Goal: Task Accomplishment & Management: Use online tool/utility

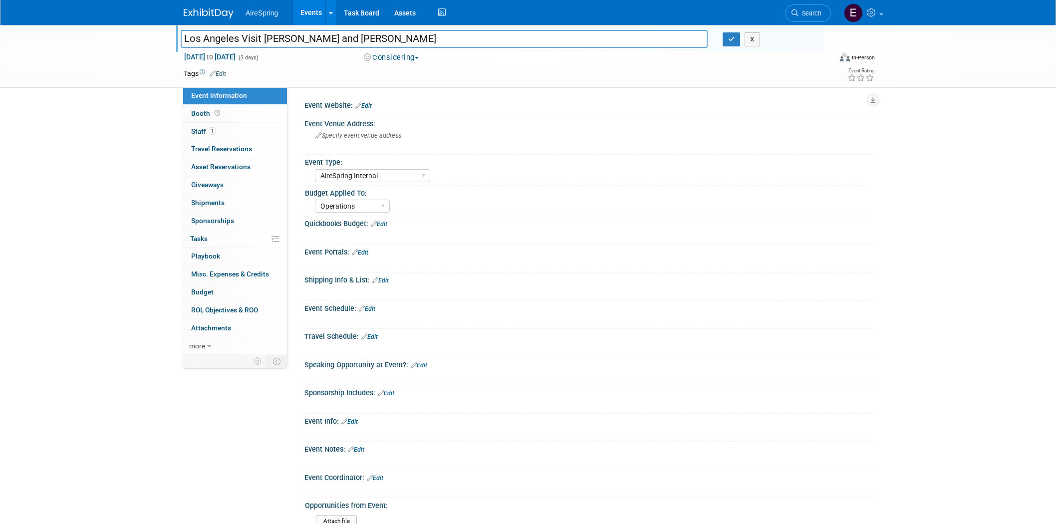
select select "AireSpring Internal"
select select "Operations"
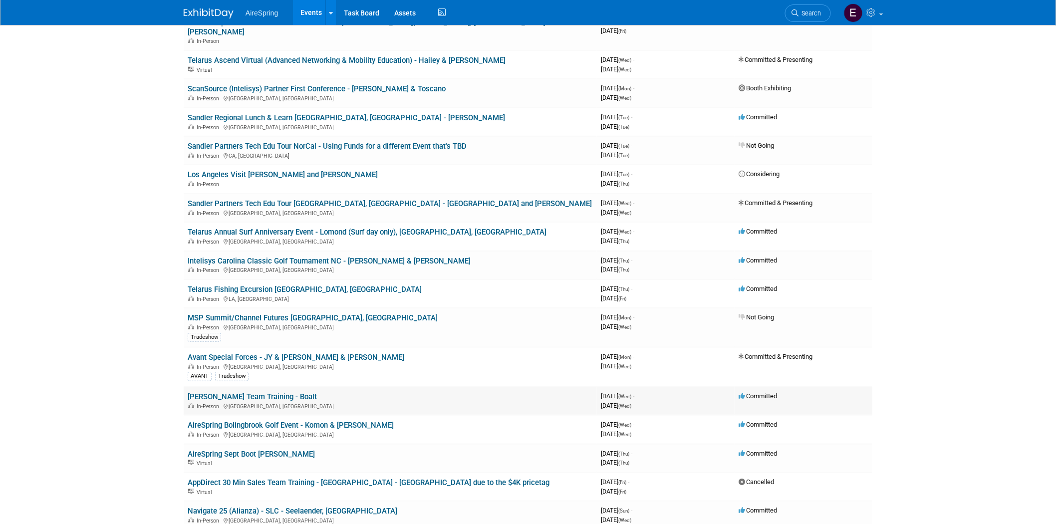
scroll to position [222, 0]
drag, startPoint x: 332, startPoint y: 106, endPoint x: 324, endPoint y: 113, distance: 10.2
click at [332, 113] on link "Sandler Regional Lunch & Learn [GEOGRAPHIC_DATA], [GEOGRAPHIC_DATA] - [PERSON_N…" at bounding box center [346, 117] width 317 height 9
click at [321, 199] on link "Sandler Partners Tech Edu Tour [GEOGRAPHIC_DATA], [GEOGRAPHIC_DATA] - [GEOGRAPH…" at bounding box center [390, 203] width 404 height 9
drag, startPoint x: 341, startPoint y: 218, endPoint x: 245, endPoint y: 226, distance: 95.6
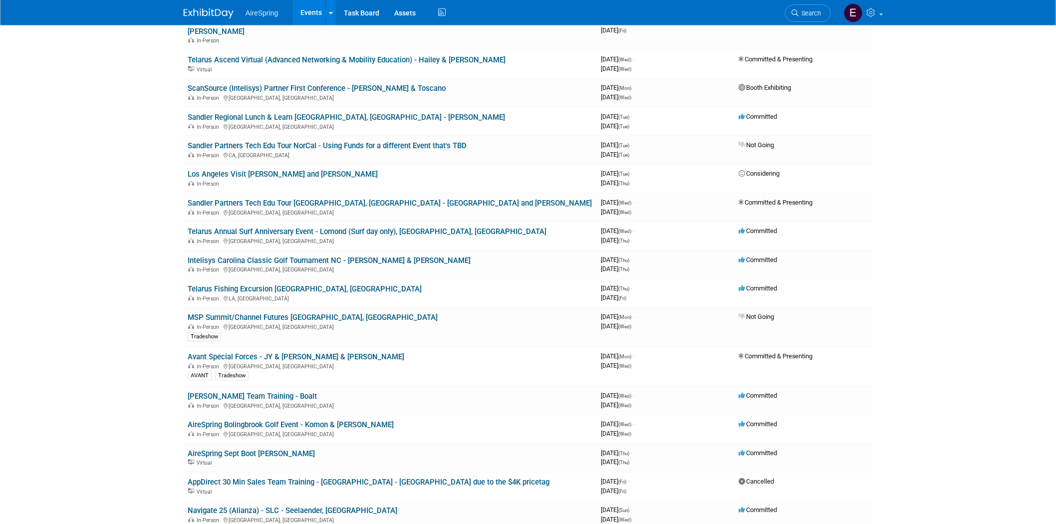
click at [341, 227] on link "Telarus Annual Surf Anniversary Event - Lomond (Surf day only), [GEOGRAPHIC_DAT…" at bounding box center [367, 231] width 359 height 9
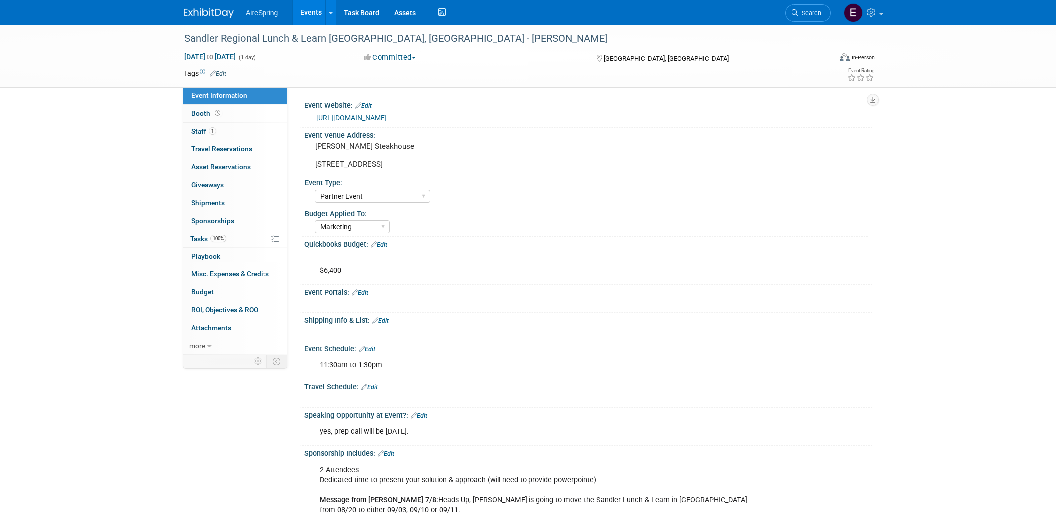
select select "Partner Event"
select select "Marketing"
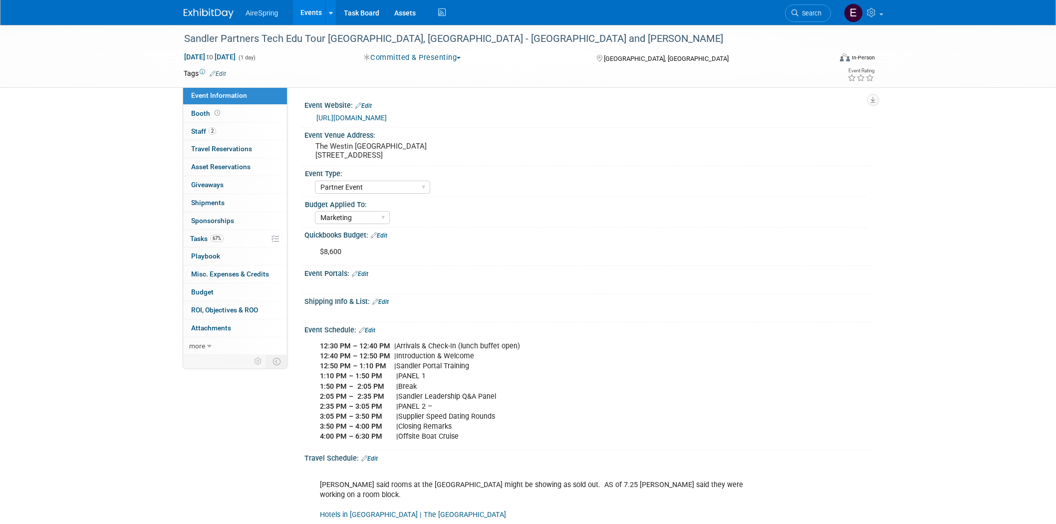
select select "Partner Event"
select select "Marketing"
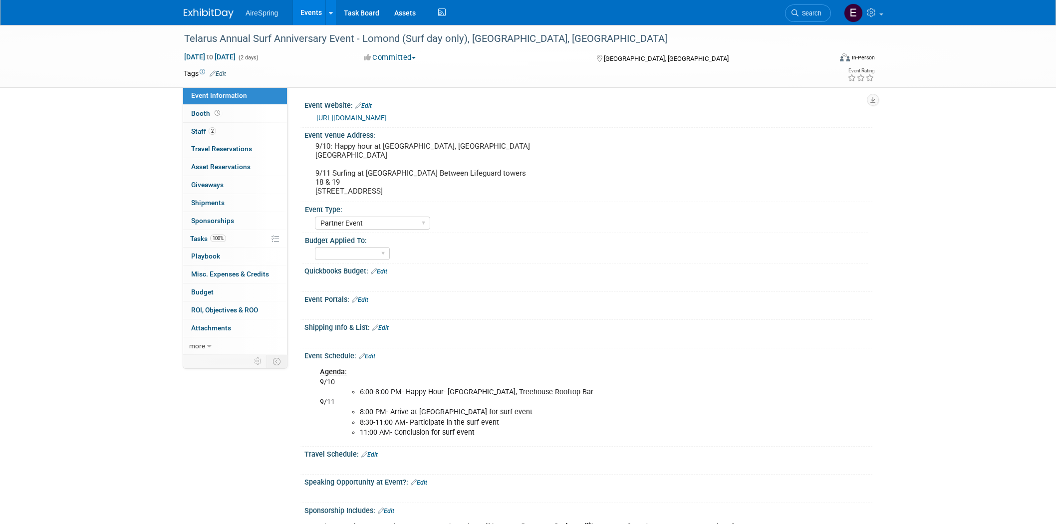
select select "Partner Event"
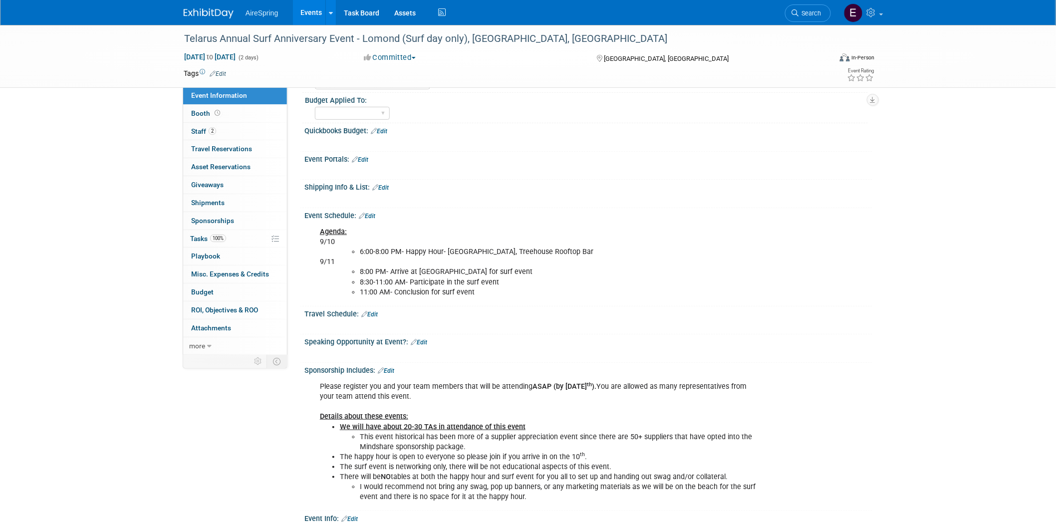
scroll to position [166, 0]
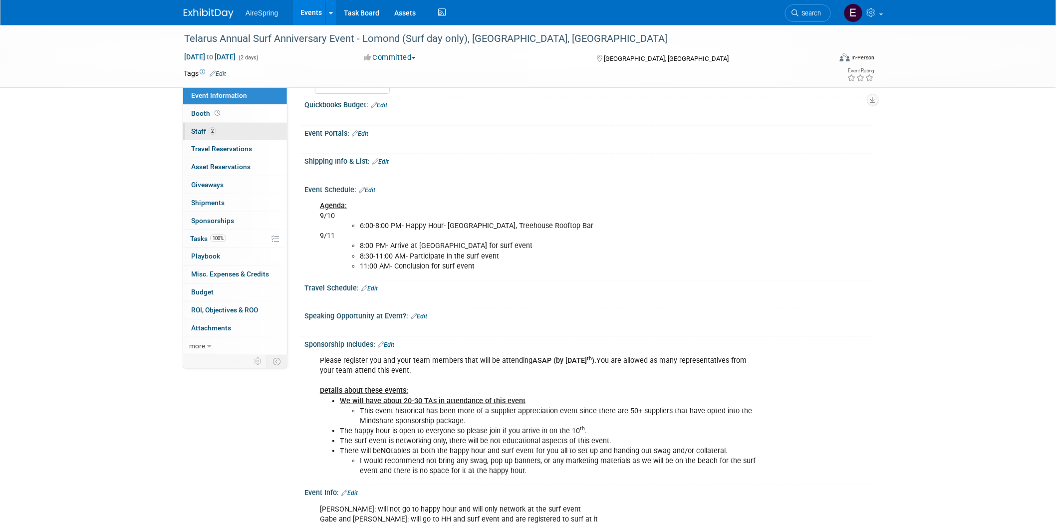
click at [197, 131] on span "Staff 2" at bounding box center [203, 131] width 25 height 8
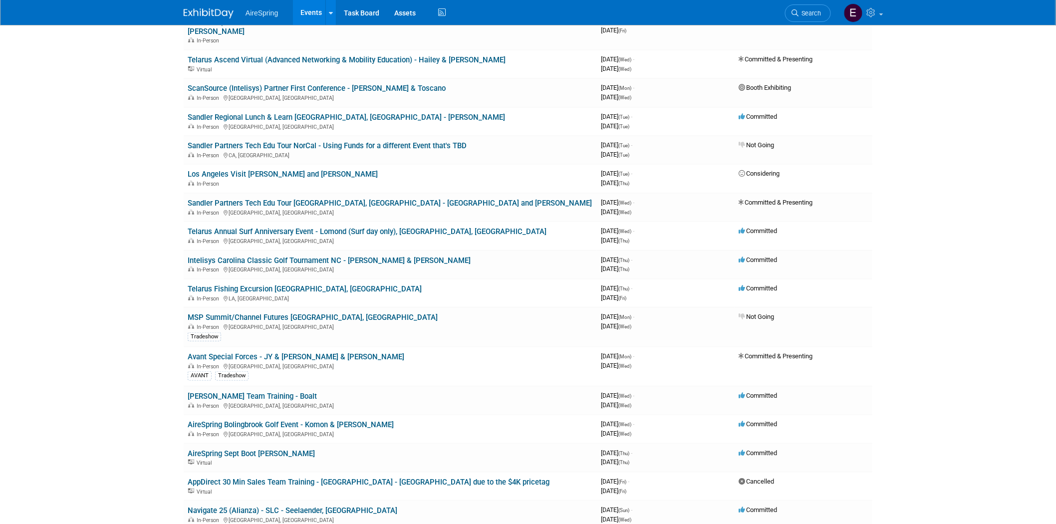
drag, startPoint x: 405, startPoint y: 219, endPoint x: 398, endPoint y: 217, distance: 6.7
click at [403, 227] on link "Telarus Annual Surf Anniversary Event - Lomond (Surf day only), [GEOGRAPHIC_DAT…" at bounding box center [367, 231] width 359 height 9
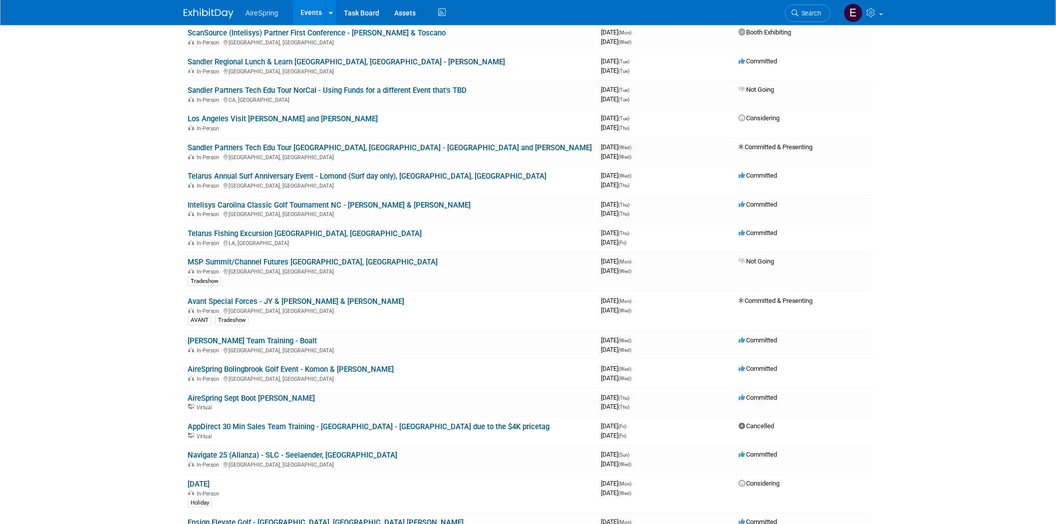
click at [295, 365] on link "AireSpring Bolingbrook Golf Event - Komon & [PERSON_NAME]" at bounding box center [291, 369] width 206 height 9
click at [290, 365] on link "AireSpring Bolingbrook Golf Event - Komon & [PERSON_NAME]" at bounding box center [291, 369] width 206 height 9
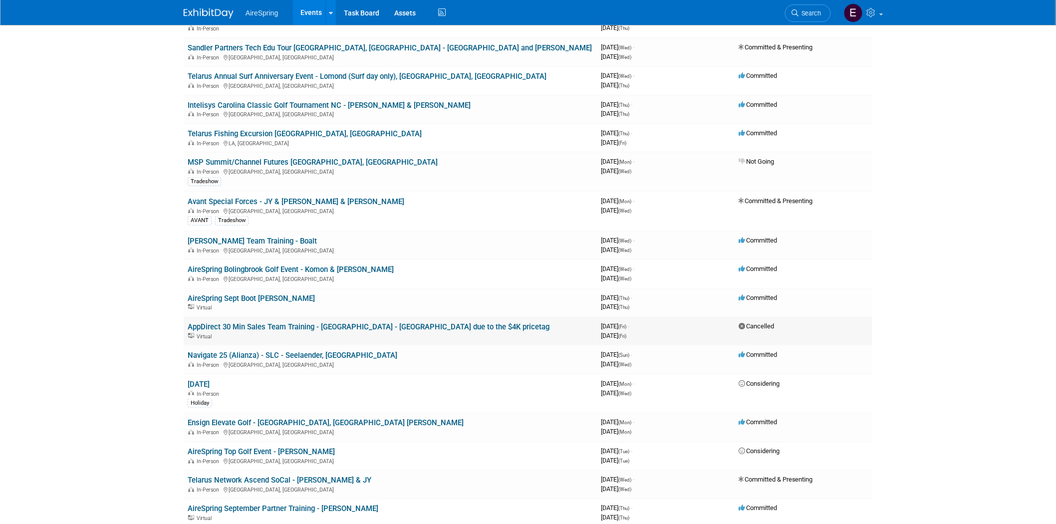
scroll to position [388, 0]
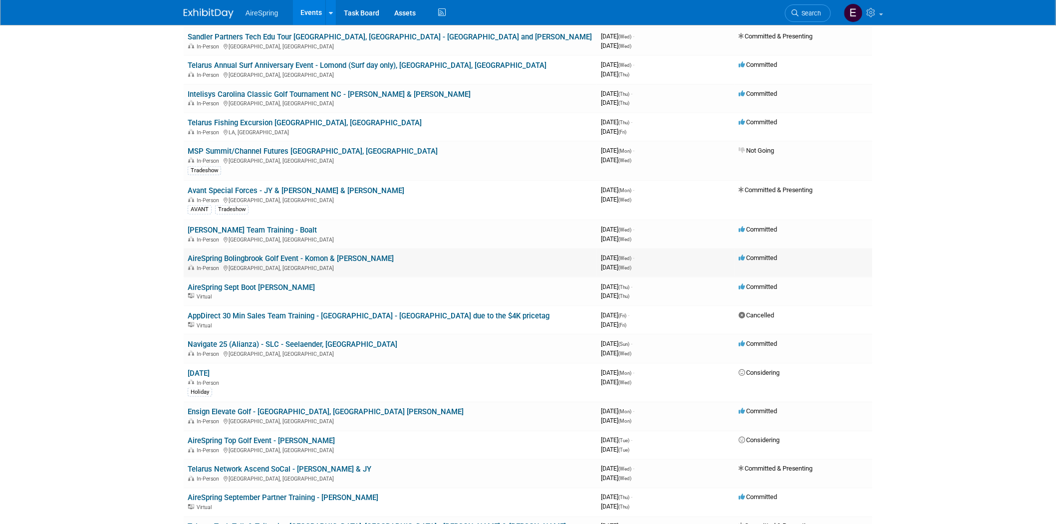
click at [327, 254] on link "AireSpring Bolingbrook Golf Event - Komon & [PERSON_NAME]" at bounding box center [291, 258] width 206 height 9
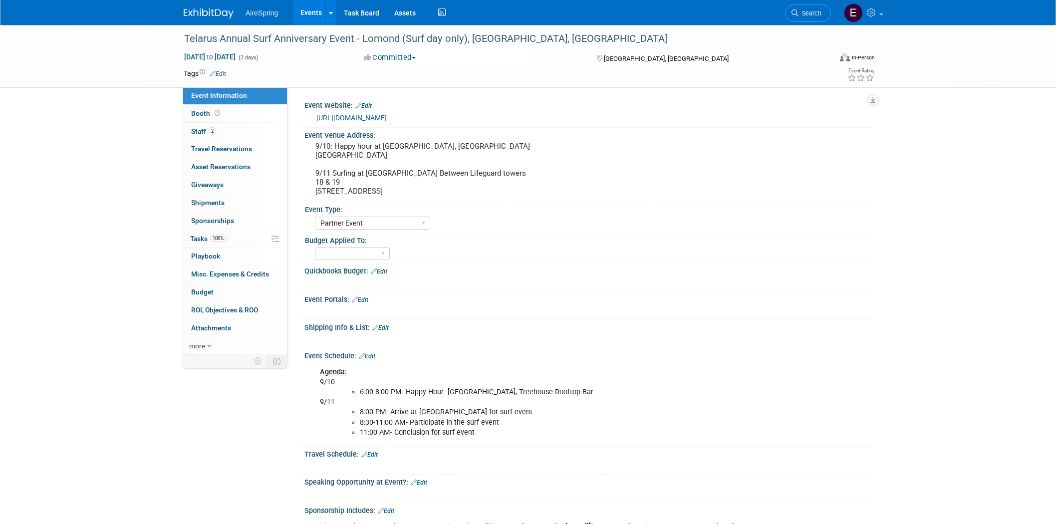
select select "Partner Event"
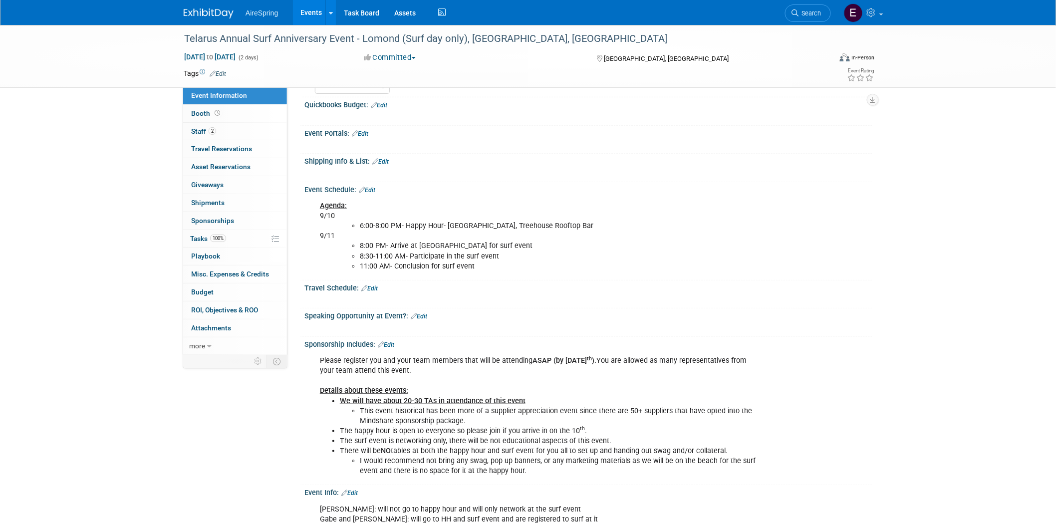
scroll to position [332, 0]
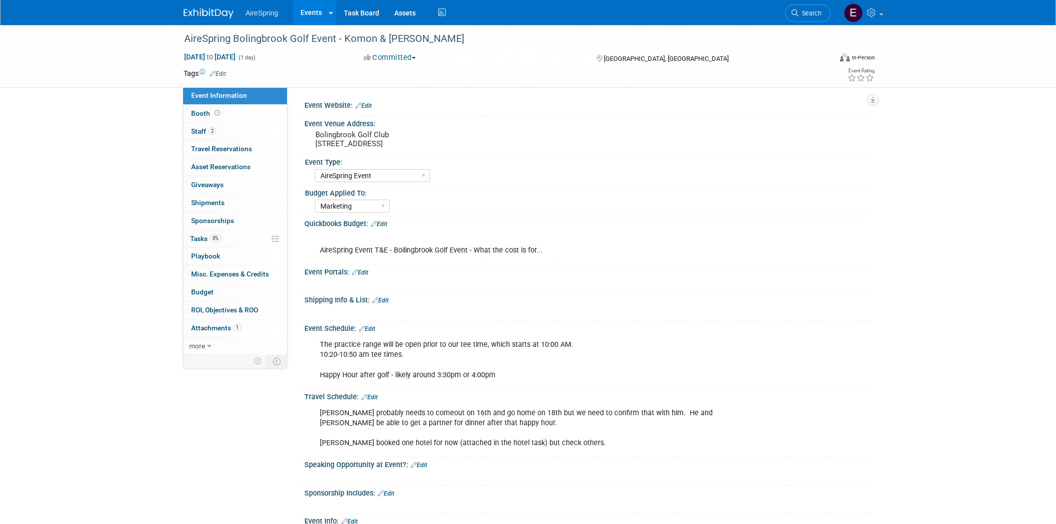
select select "AireSpring Event"
select select "Marketing"
drag, startPoint x: 180, startPoint y: 38, endPoint x: 337, endPoint y: 37, distance: 157.2
click at [337, 37] on div "AireSpring Bolingbrook Golf Event - Komon & [PERSON_NAME]" at bounding box center [499, 38] width 647 height 27
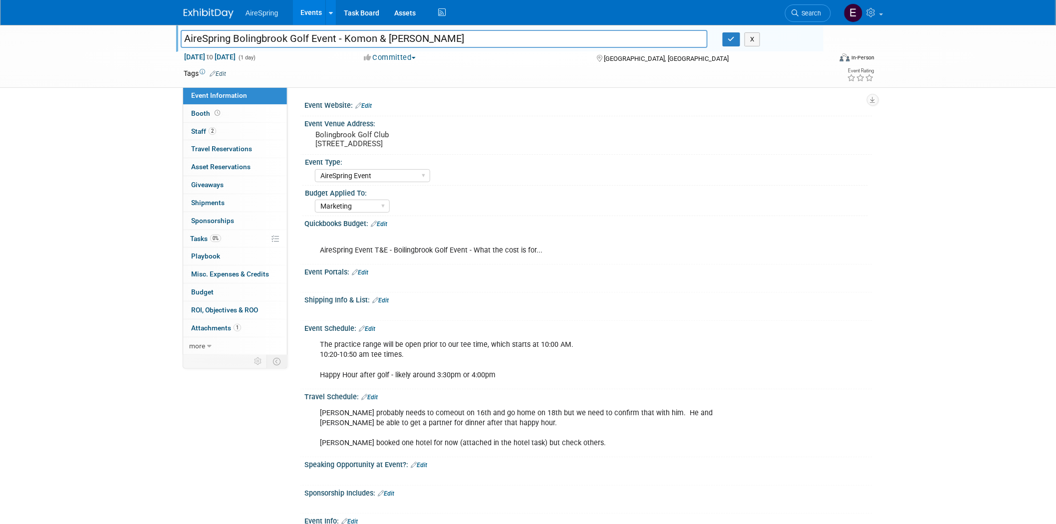
drag, startPoint x: 180, startPoint y: 36, endPoint x: 335, endPoint y: 36, distance: 154.7
click at [335, 36] on input "AireSpring Bolingbrook Golf Event - Komon & [PERSON_NAME]" at bounding box center [444, 38] width 527 height 17
click at [203, 129] on span "Staff 2" at bounding box center [203, 131] width 25 height 8
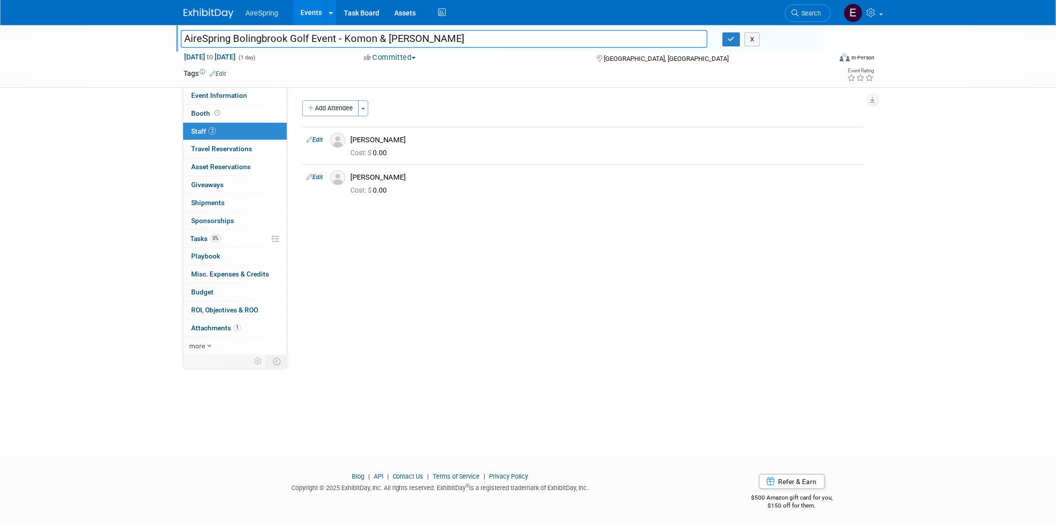
scroll to position [2, 0]
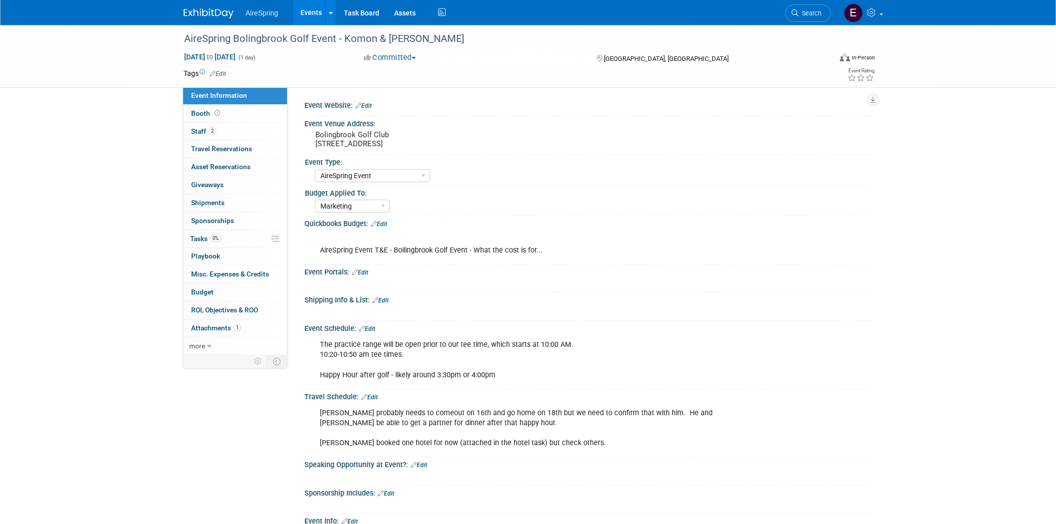
select select "AireSpring Event"
select select "Marketing"
click at [366, 13] on link "Task Board" at bounding box center [361, 12] width 50 height 25
select select "AireSpring Event"
select select "Marketing"
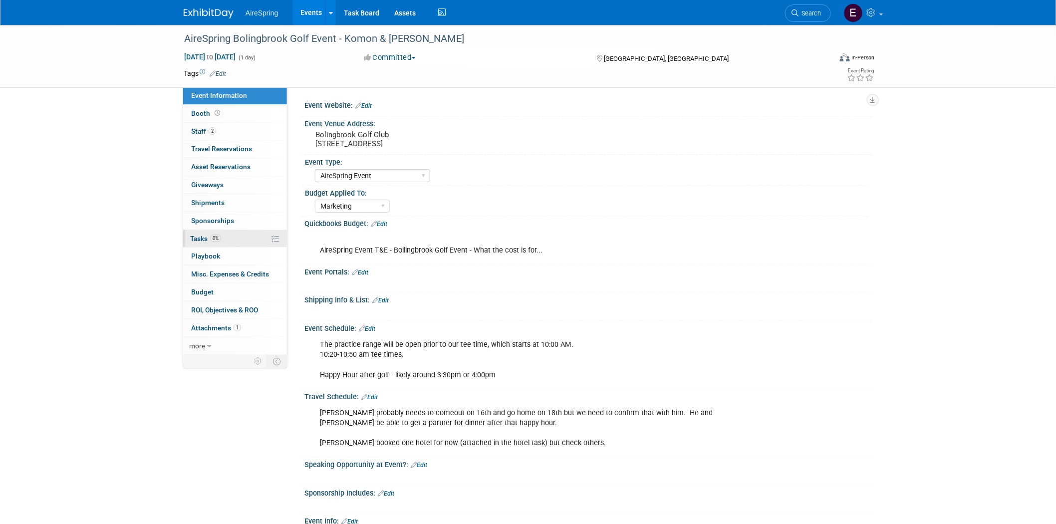
click at [202, 235] on span "Tasks 0%" at bounding box center [205, 238] width 31 height 8
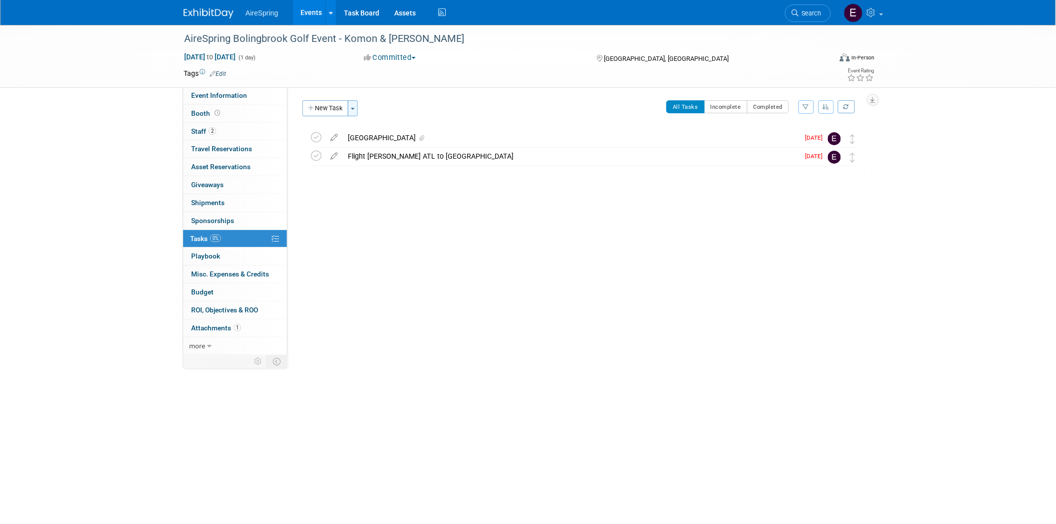
click at [351, 107] on button "Toggle Dropdown" at bounding box center [353, 108] width 10 height 16
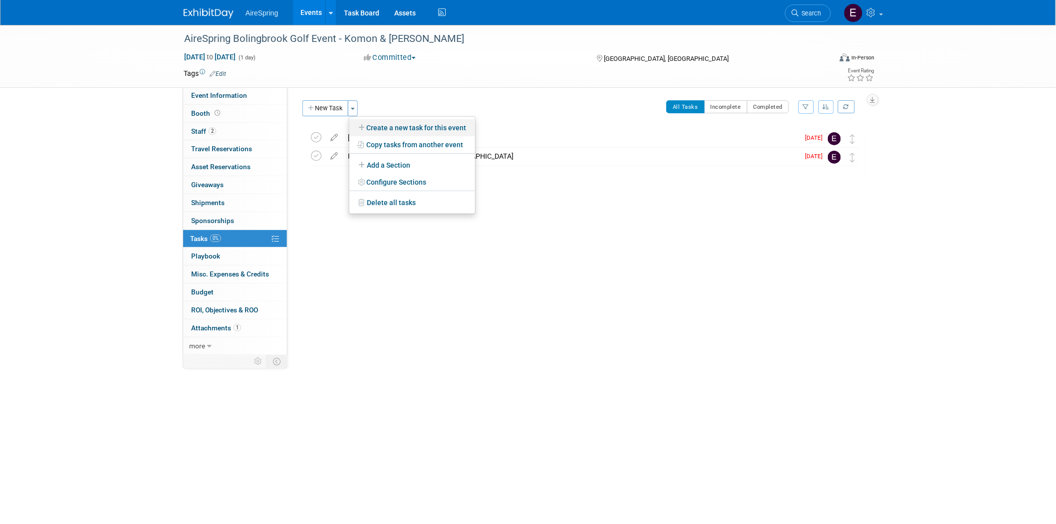
click at [446, 127] on link "Create a new task for this event" at bounding box center [412, 127] width 126 height 17
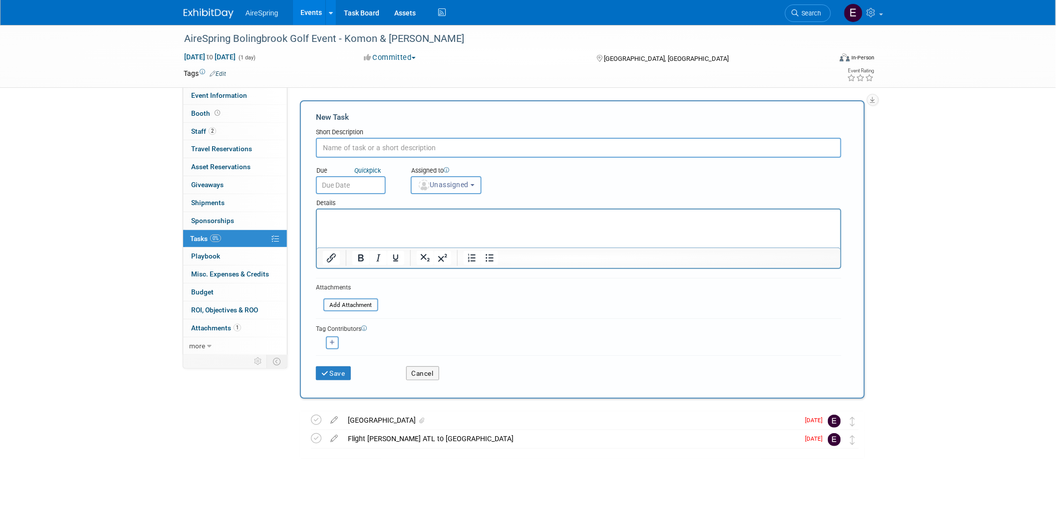
click at [473, 184] on b "button" at bounding box center [472, 185] width 4 height 2
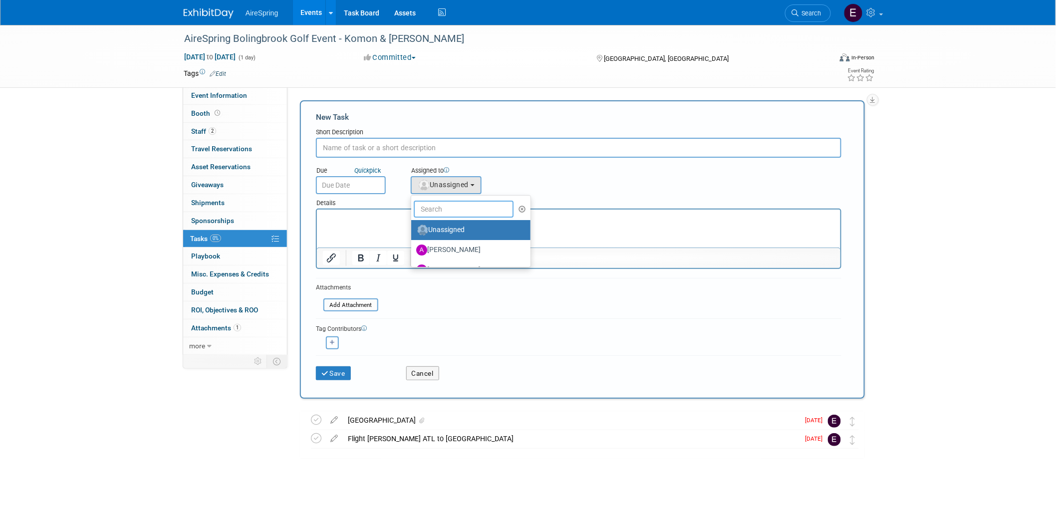
click at [450, 209] on input "text" at bounding box center [464, 209] width 100 height 17
type input "erica"
click at [454, 225] on label "erica arjona (me)" at bounding box center [468, 230] width 104 height 16
click at [461, 227] on label "erica arjona (me)" at bounding box center [468, 230] width 104 height 16
click at [413, 227] on input "erica arjona (me)" at bounding box center [409, 229] width 6 height 6
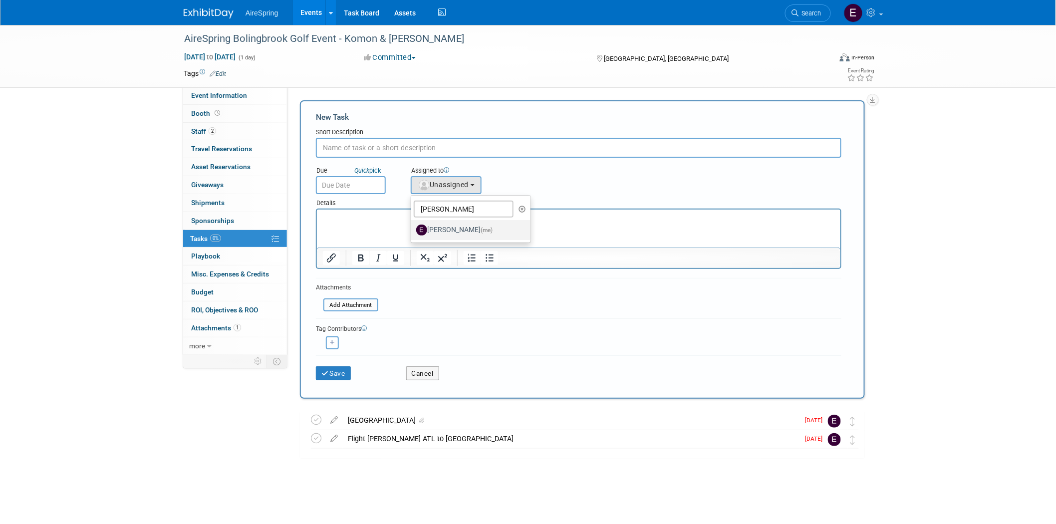
select select "ee927d6a-6932-484d-b61a-f41f65bcf1ce"
click at [355, 180] on input "text" at bounding box center [351, 185] width 70 height 18
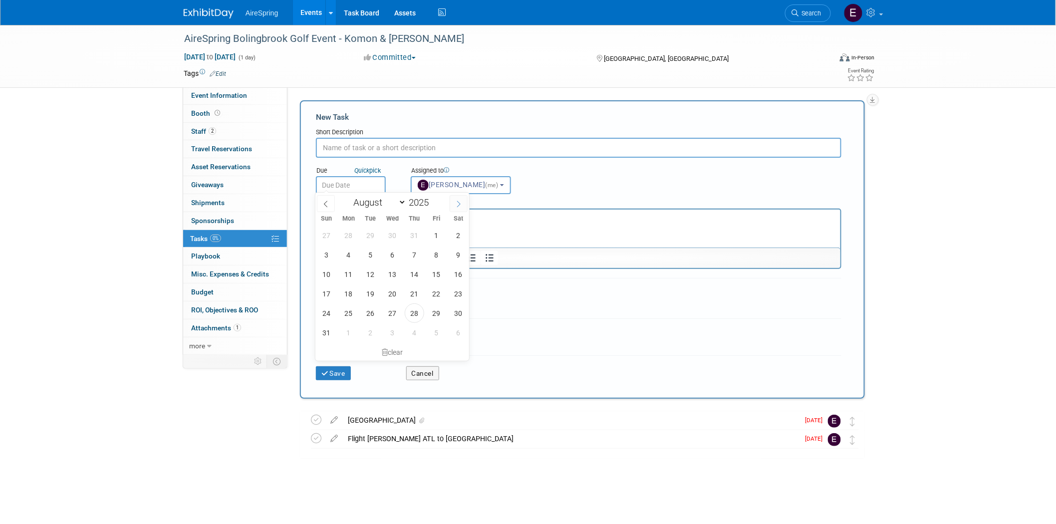
click at [456, 207] on icon at bounding box center [458, 204] width 7 height 7
select select "8"
click at [371, 258] on span "9" at bounding box center [370, 254] width 19 height 19
type input "Sep 9, 2025"
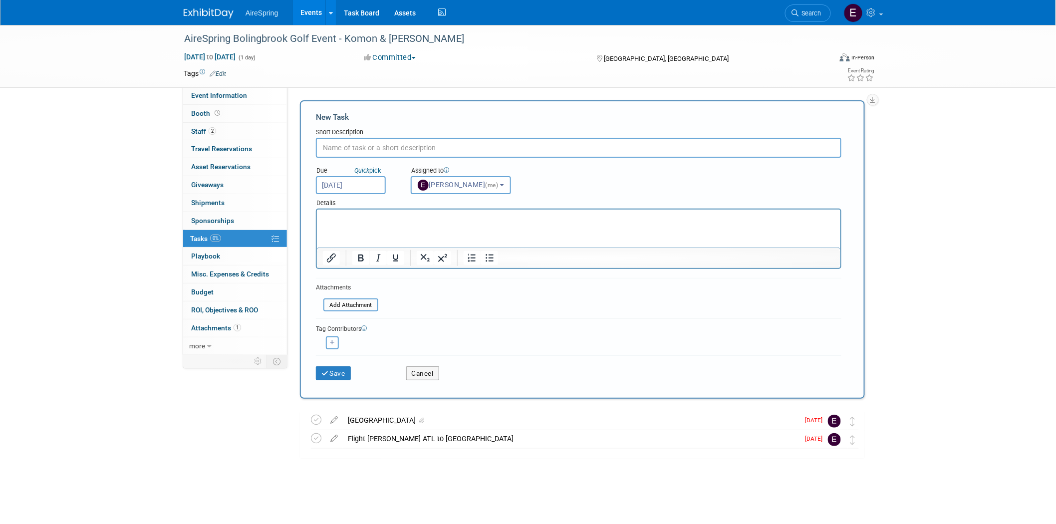
click at [350, 217] on p "Rich Text Area. Press ALT-0 for help." at bounding box center [578, 218] width 512 height 10
click at [352, 148] on input "text" at bounding box center [578, 148] width 525 height 20
type input "cc auth form"
click at [334, 371] on button "Save" at bounding box center [333, 373] width 35 height 14
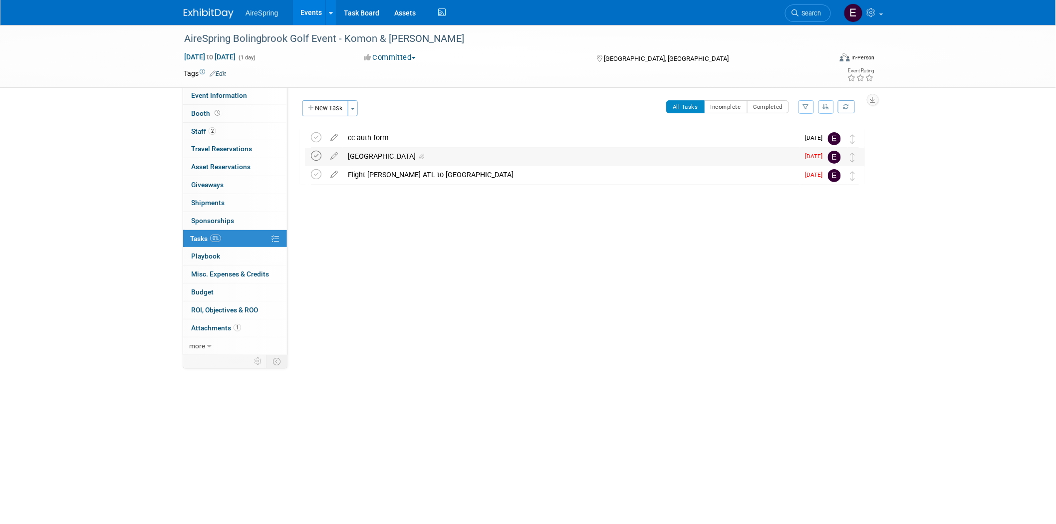
click at [317, 155] on icon at bounding box center [316, 156] width 10 height 10
drag, startPoint x: 313, startPoint y: 177, endPoint x: 297, endPoint y: 225, distance: 50.6
click at [313, 177] on icon at bounding box center [316, 174] width 10 height 10
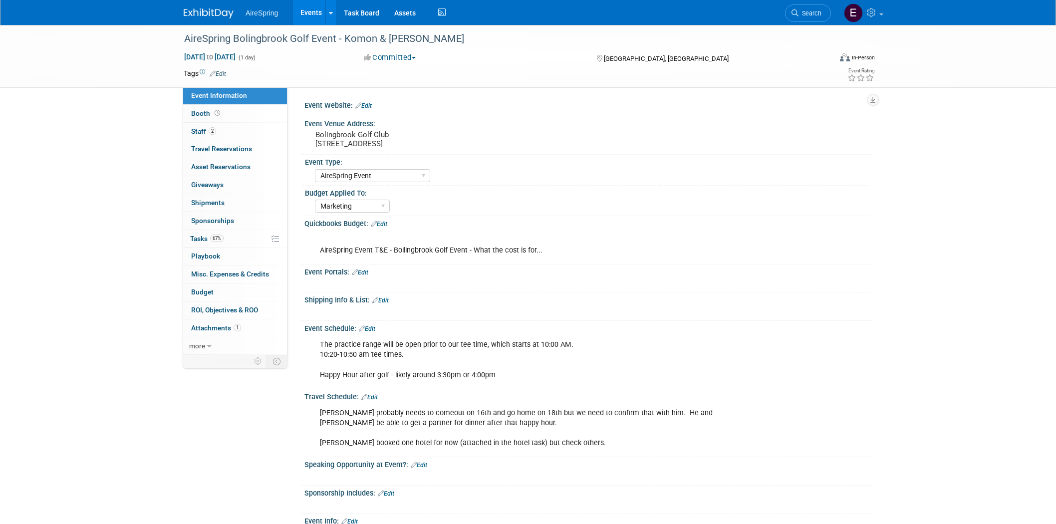
select select "AireSpring Event"
select select "Marketing"
drag, startPoint x: 323, startPoint y: 133, endPoint x: 393, endPoint y: 135, distance: 69.9
click at [393, 135] on pre "Bolingbrook Golf Club [STREET_ADDRESS]" at bounding box center [422, 139] width 215 height 18
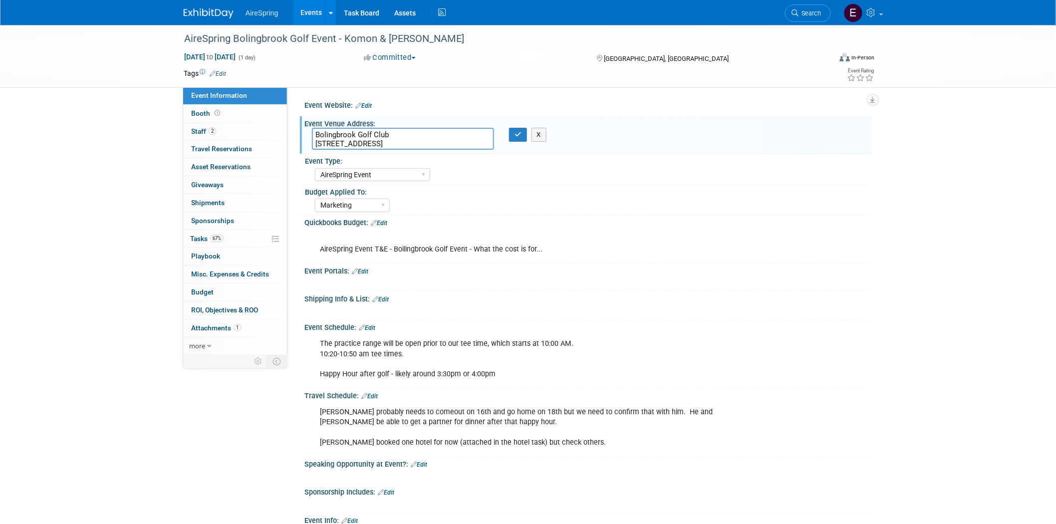
drag, startPoint x: 319, startPoint y: 133, endPoint x: 403, endPoint y: 133, distance: 83.8
click at [403, 133] on textarea "Bolingbrook Golf Club [STREET_ADDRESS]" at bounding box center [403, 139] width 182 height 22
